Goal: Task Accomplishment & Management: Manage account settings

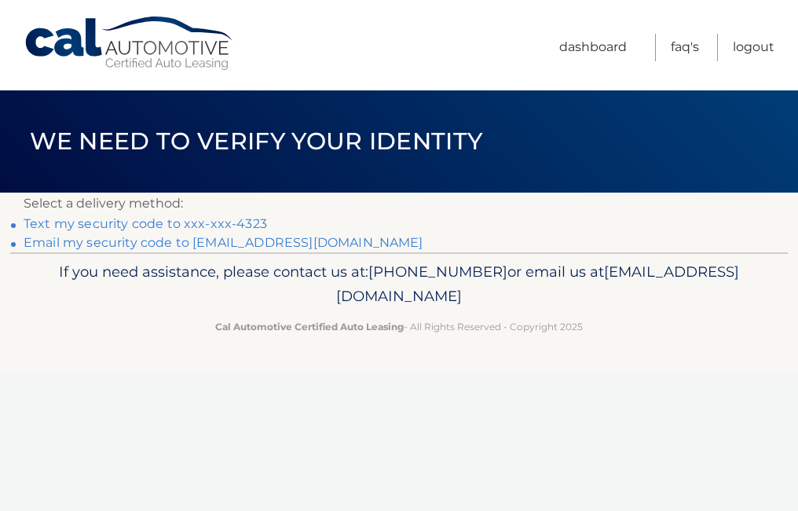
click at [190, 241] on link "Email my security code to [EMAIL_ADDRESS][DOMAIN_NAME]" at bounding box center [224, 242] width 400 height 15
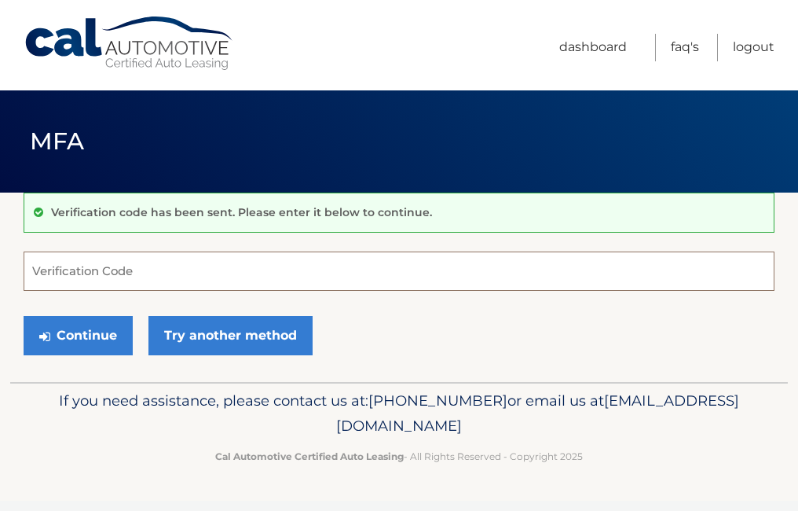
click at [166, 271] on input "Verification Code" at bounding box center [399, 270] width 751 height 39
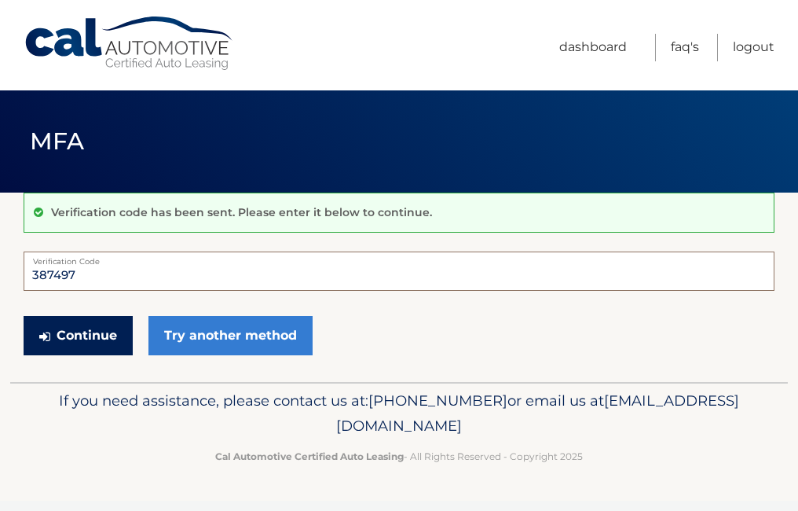
type input "387497"
click at [95, 338] on button "Continue" at bounding box center [78, 335] width 109 height 39
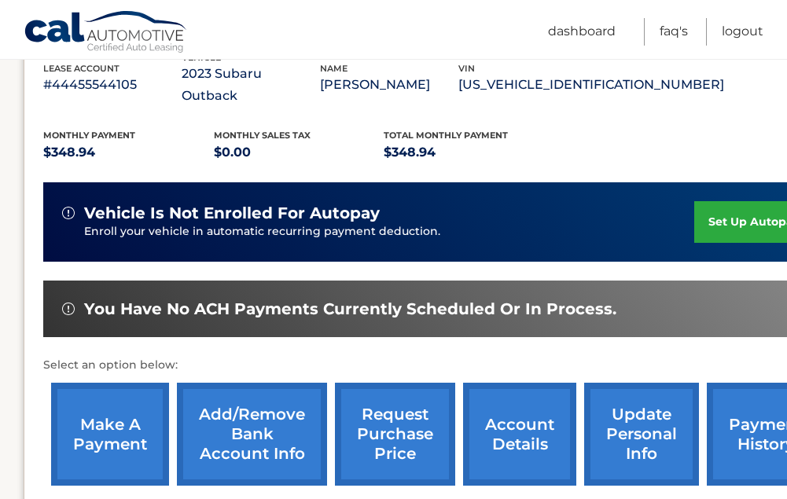
scroll to position [314, 0]
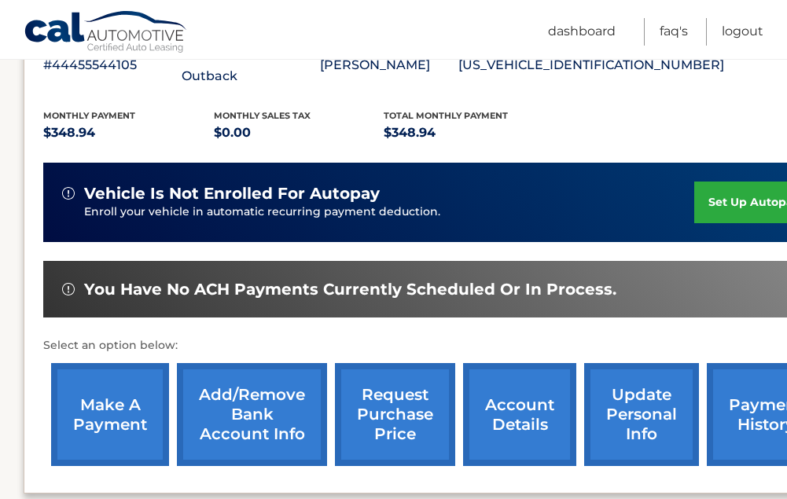
click at [130, 408] on link "make a payment" at bounding box center [110, 414] width 118 height 103
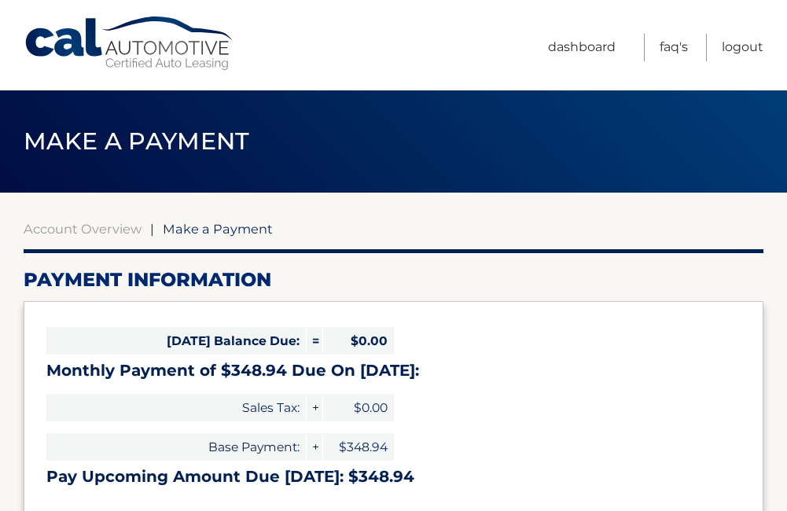
select select "YzVhODAwNDUtNWU1Yi00ZDQ3LWJhNDYtNGY4NGU5ZTkwNjdi"
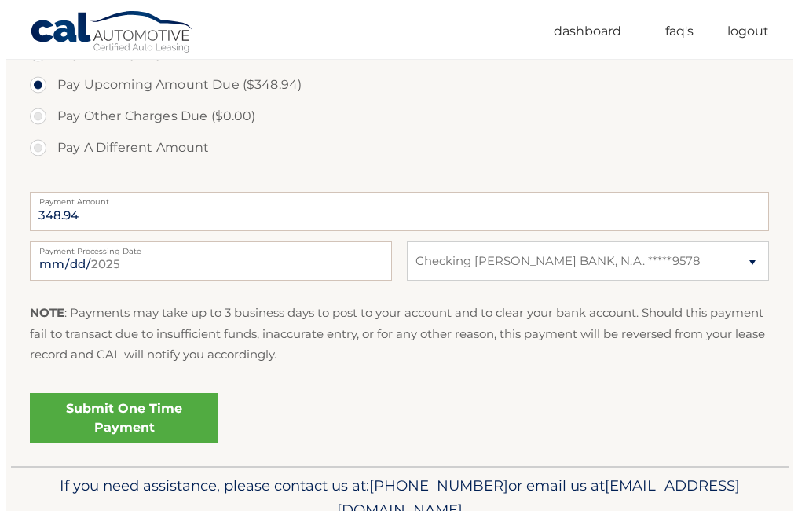
scroll to position [550, 0]
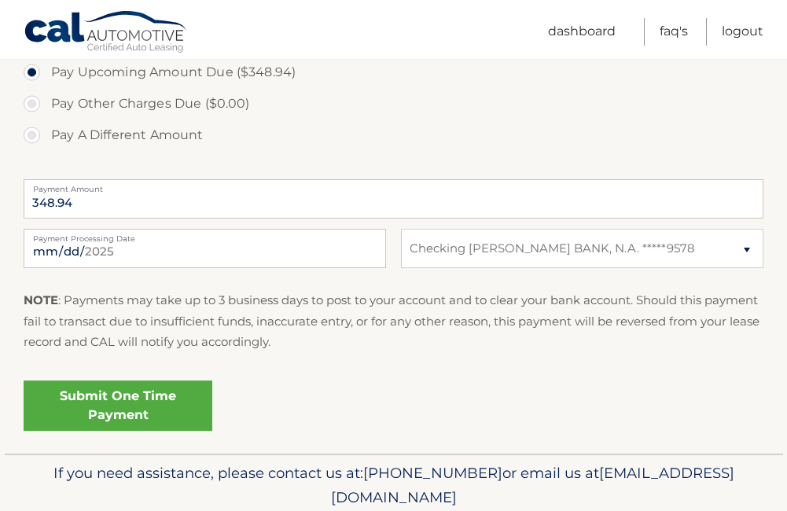
click at [178, 411] on link "Submit One Time Payment" at bounding box center [118, 405] width 189 height 50
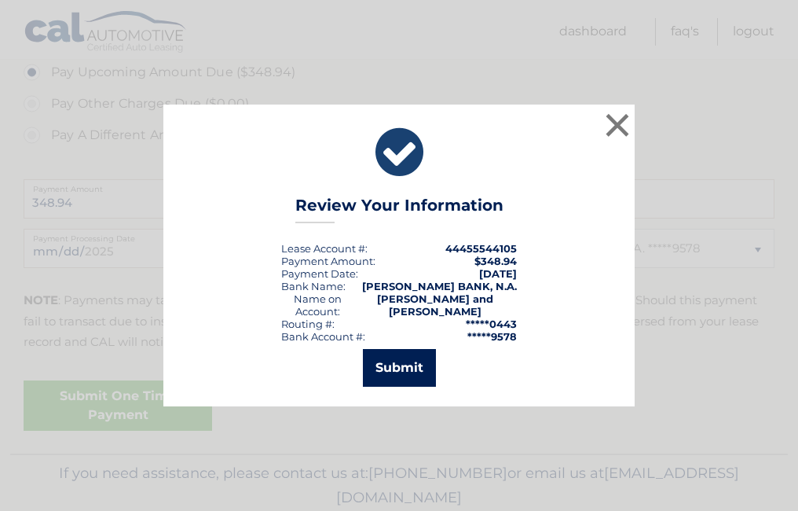
click at [376, 386] on button "Submit" at bounding box center [399, 368] width 73 height 38
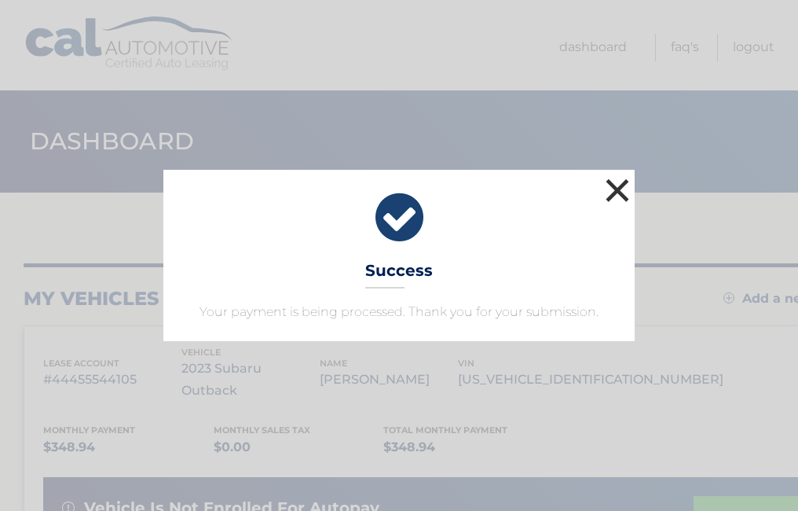
click at [606, 181] on button "×" at bounding box center [617, 189] width 31 height 31
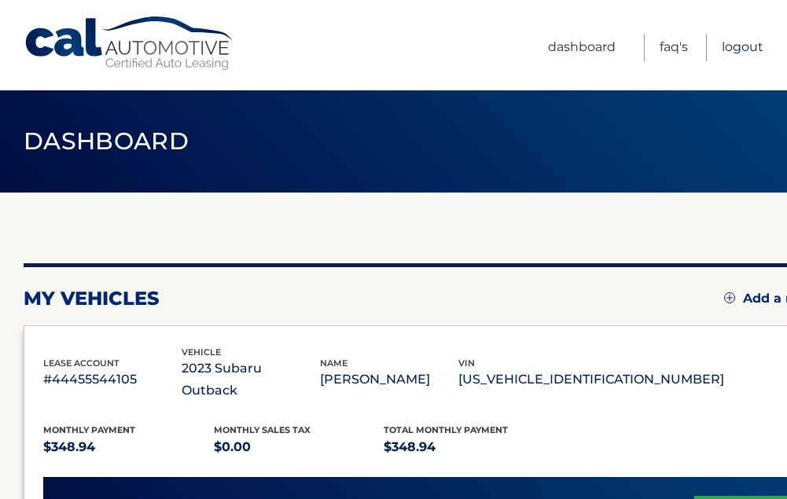
click at [743, 45] on link "Logout" at bounding box center [742, 48] width 42 height 28
